Goal: Navigation & Orientation: Go to known website

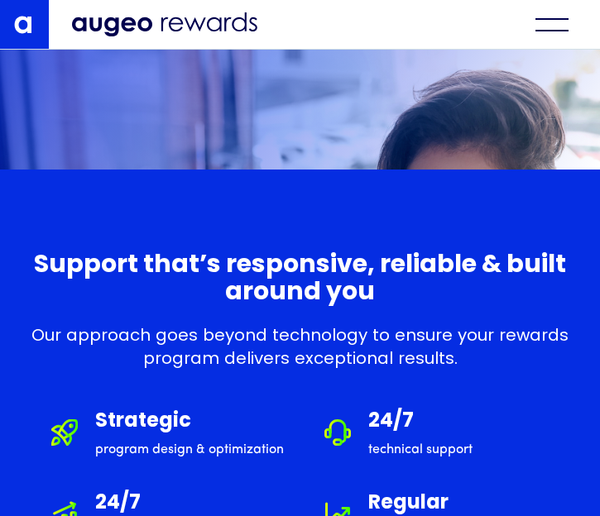
scroll to position [10021, 0]
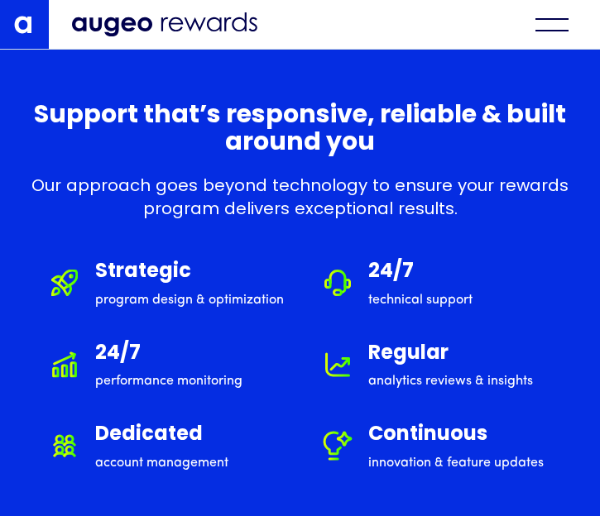
click at [554, 28] on div "menu" at bounding box center [551, 24] width 33 height 13
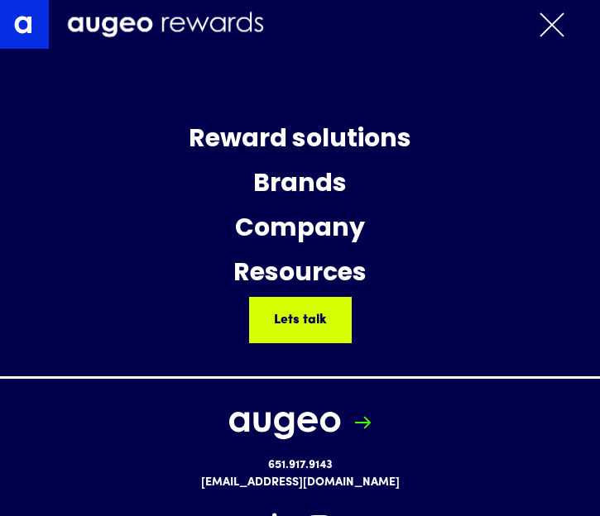
scroll to position [10812, 0]
click at [583, 32] on div "menu" at bounding box center [552, 25] width 63 height 28
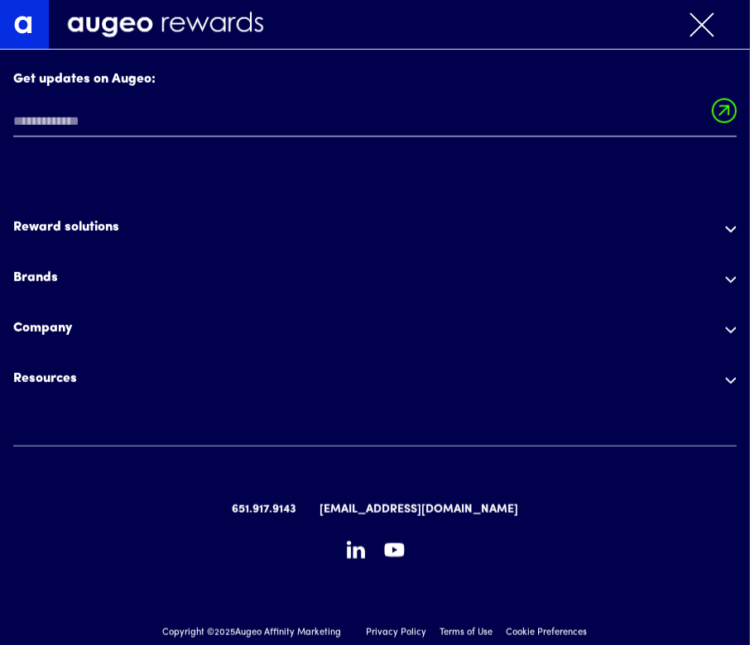
scroll to position [12844, 0]
